Goal: Transaction & Acquisition: Purchase product/service

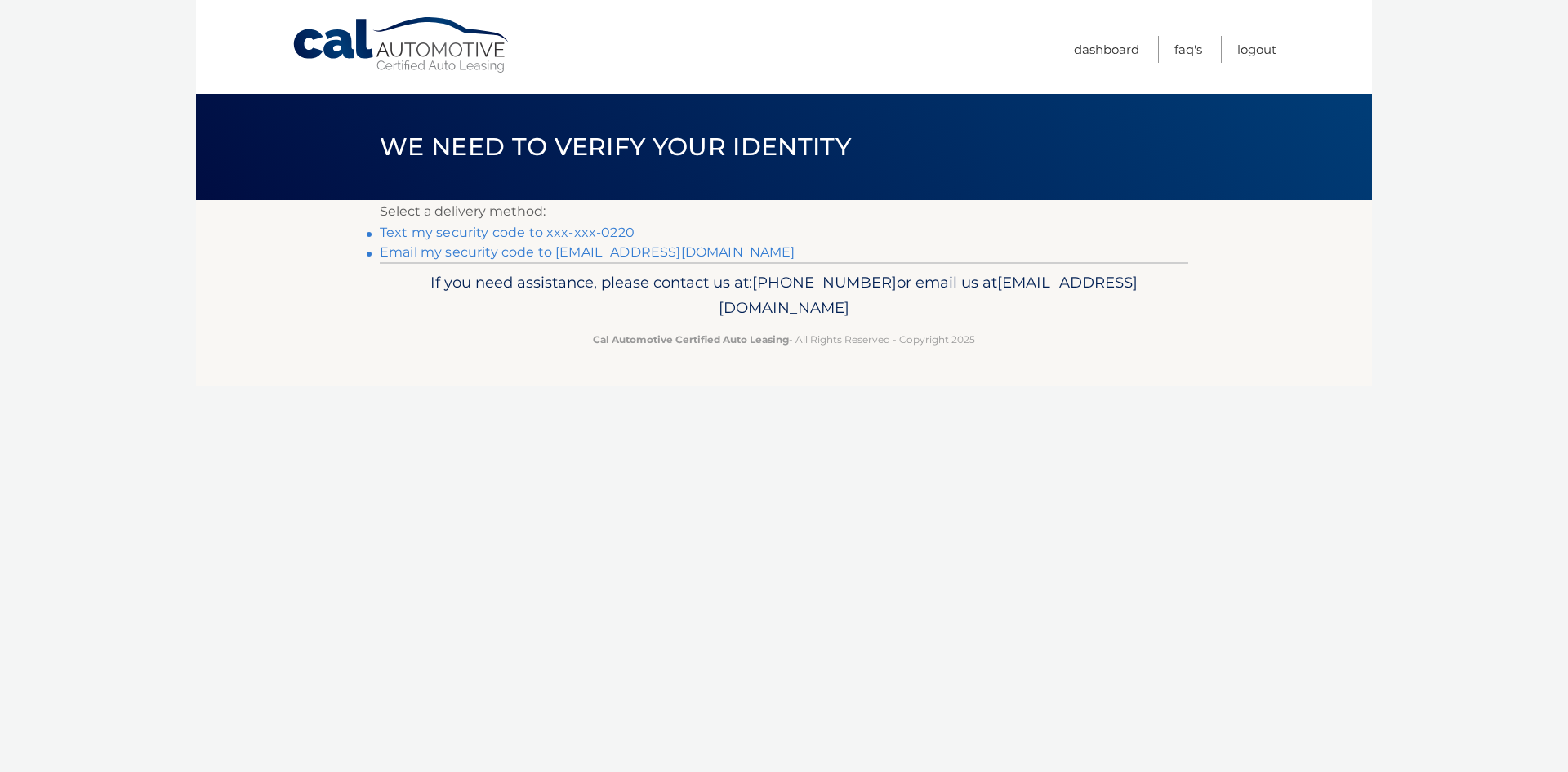
click at [521, 233] on link "Text my security code to xxx-xxx-0220" at bounding box center [506, 232] width 254 height 16
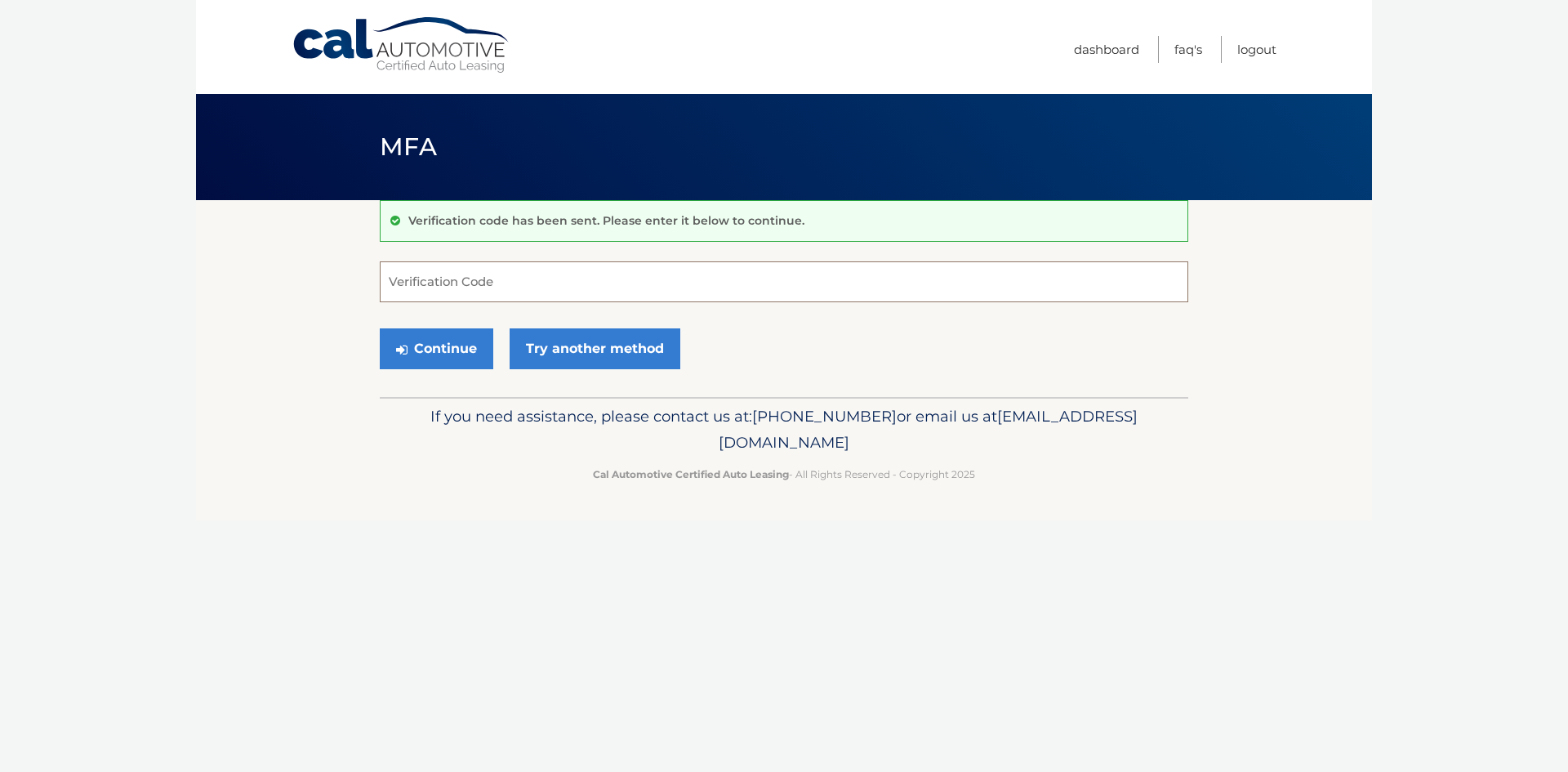
click at [499, 279] on input "Verification Code" at bounding box center [783, 281] width 808 height 41
type input "777393"
click at [453, 352] on button "Continue" at bounding box center [436, 348] width 114 height 41
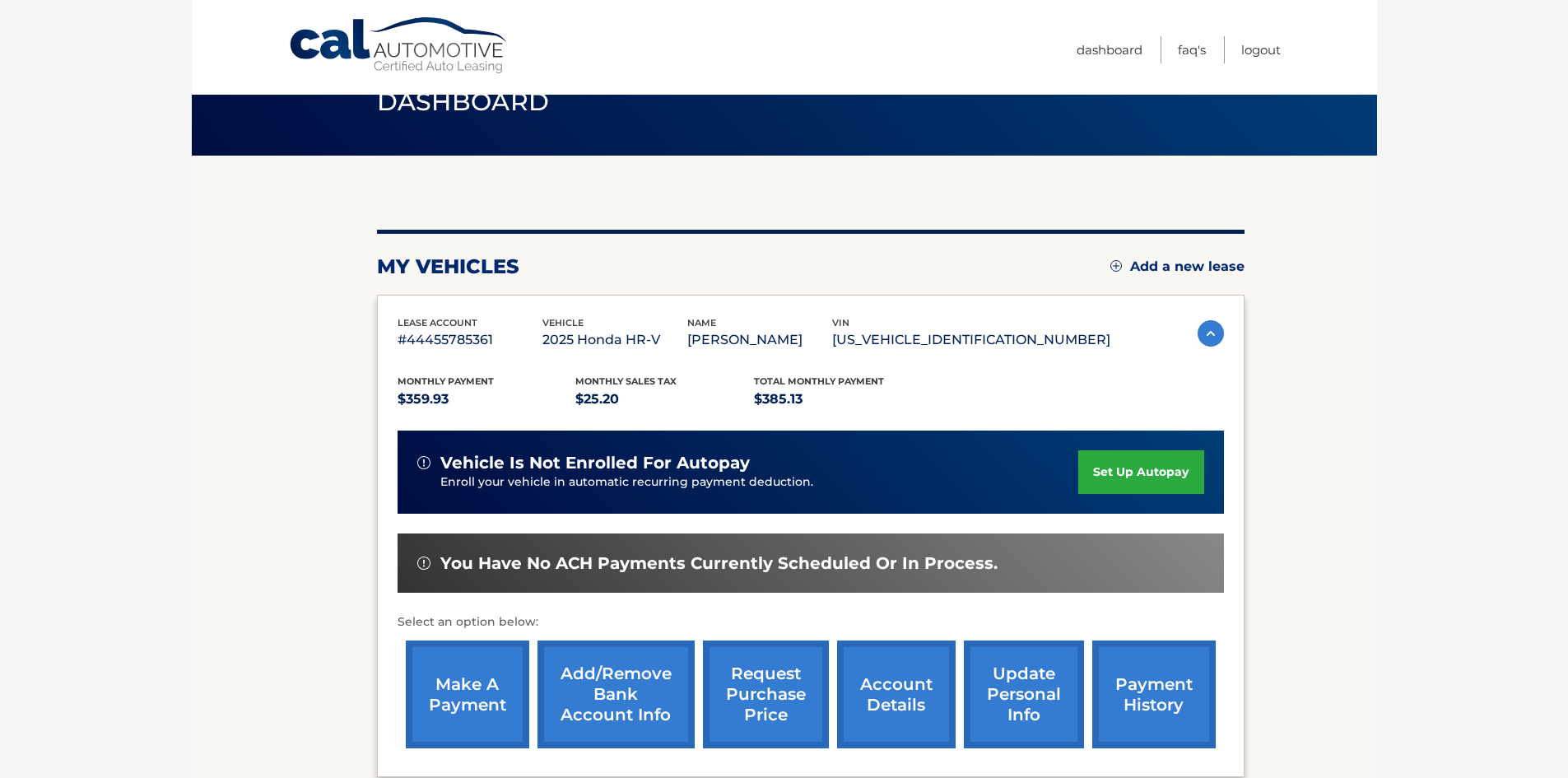
scroll to position [83, 0]
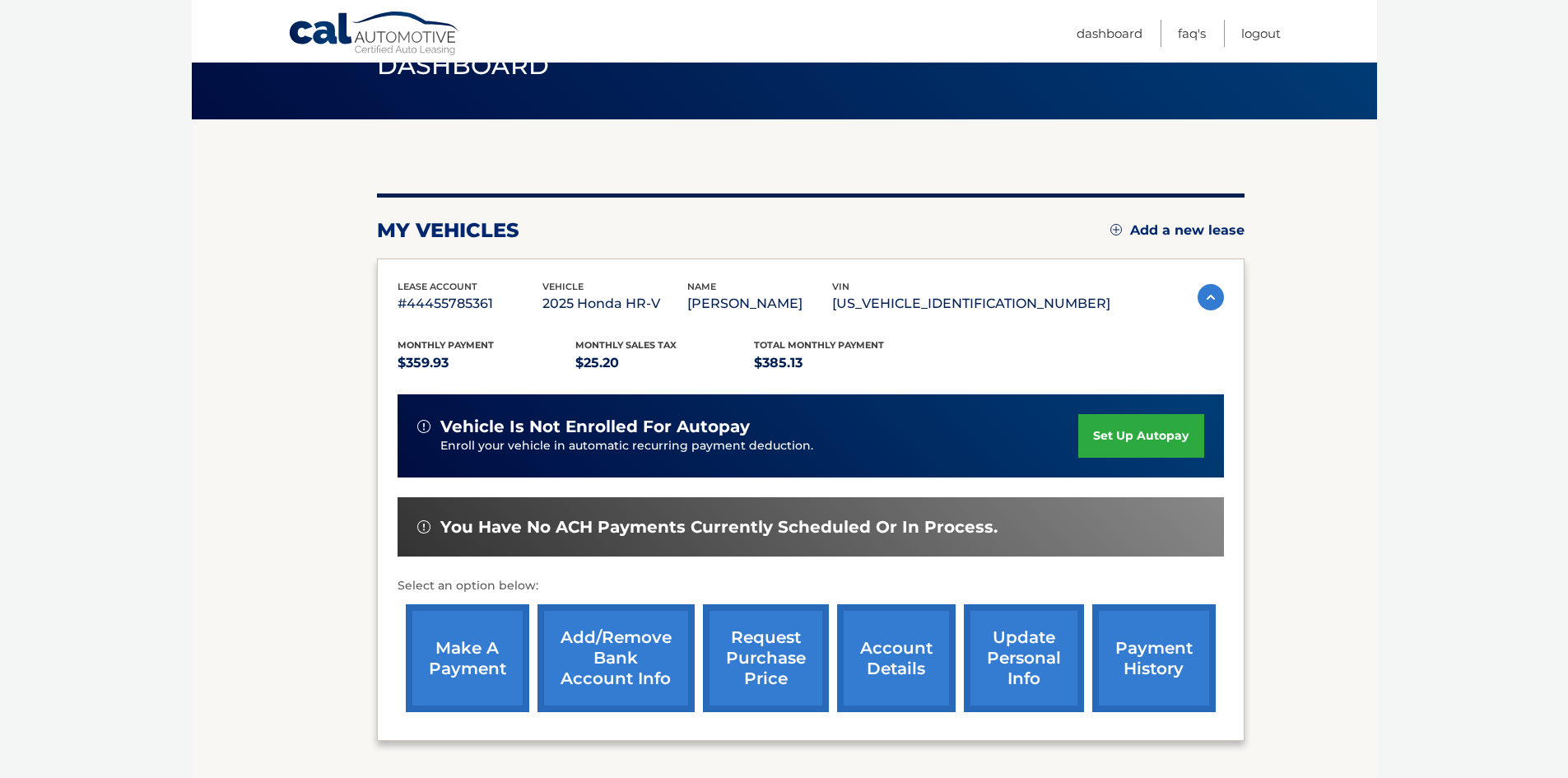
click at [474, 655] on link "make a payment" at bounding box center [468, 658] width 123 height 108
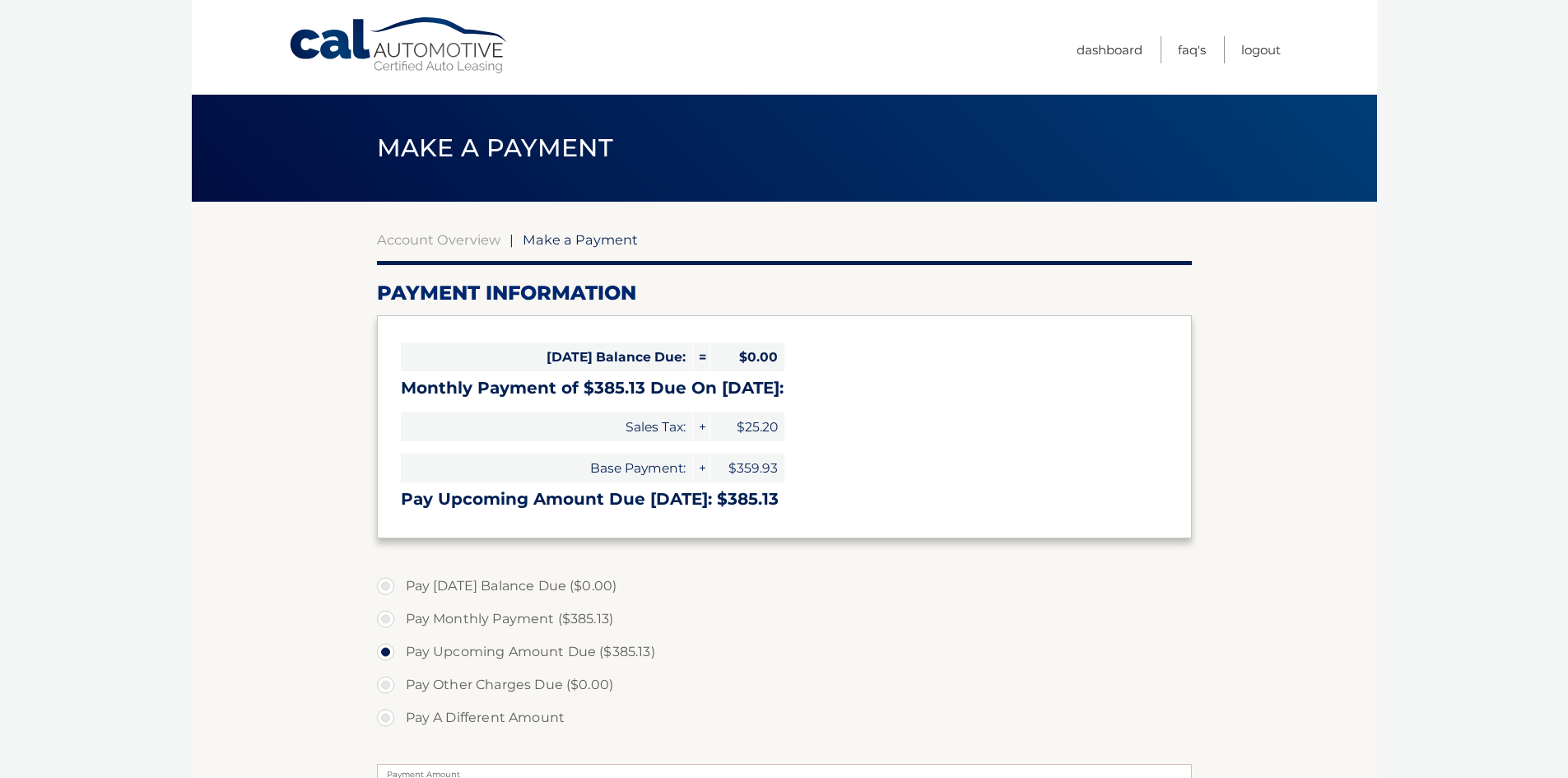
select select "Y2Y1ODgyZTMtYjg3Zi00N2MzLWE3NDUtMDY0ODhkNTlhNWUy"
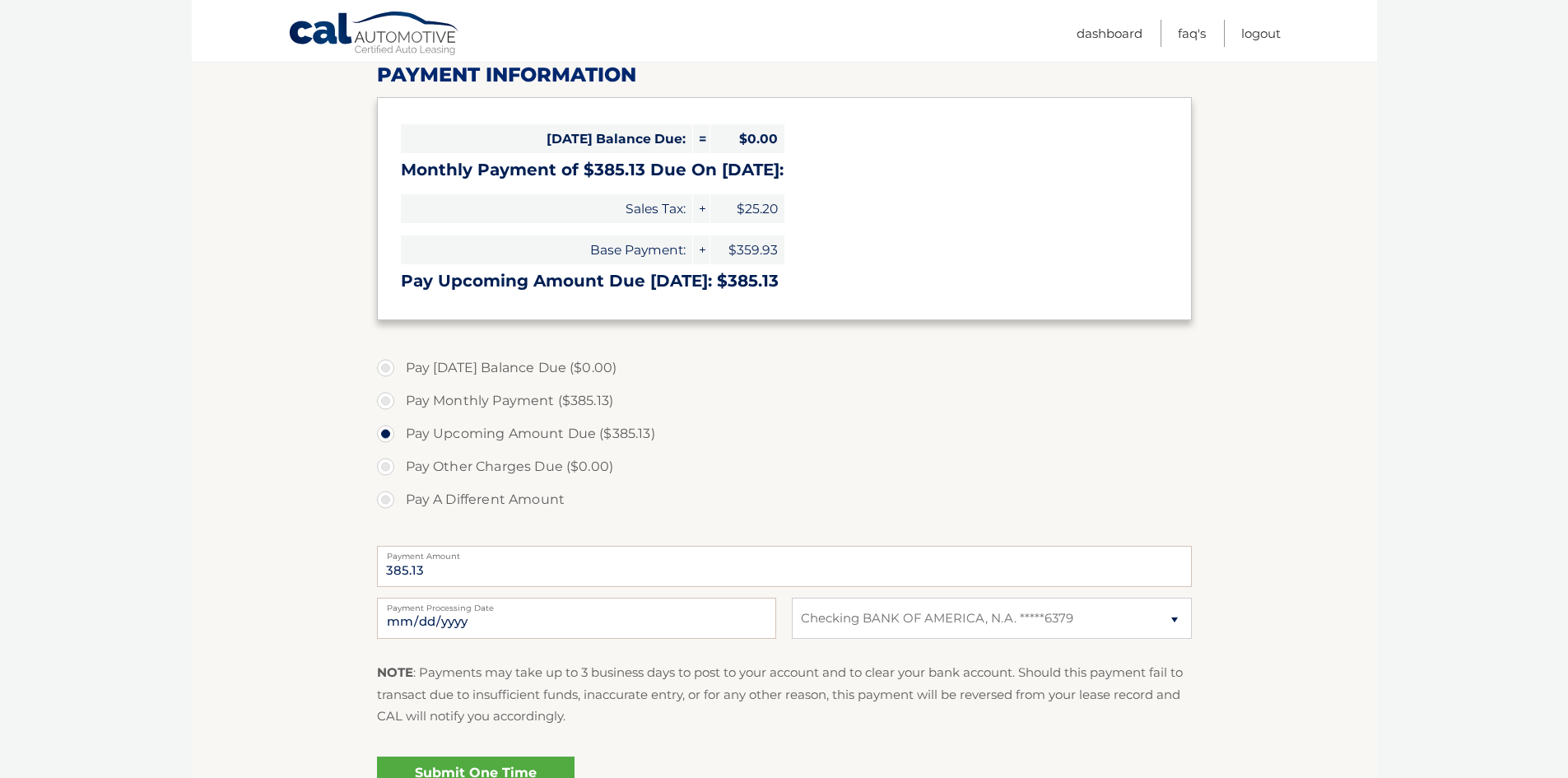
scroll to position [247, 0]
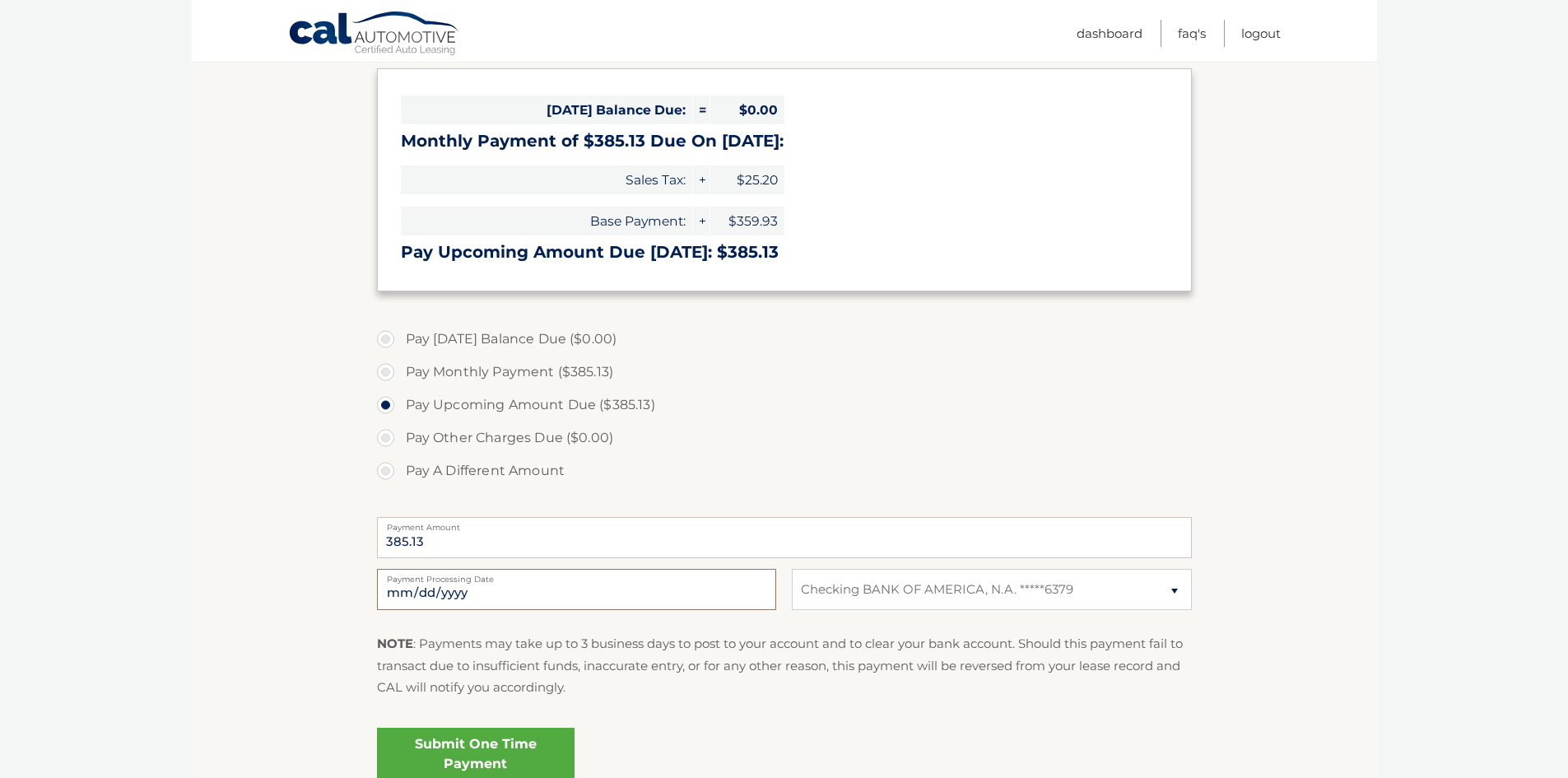
click at [434, 587] on input "2025-10-09" at bounding box center [576, 588] width 399 height 41
type input "2025-10-15"
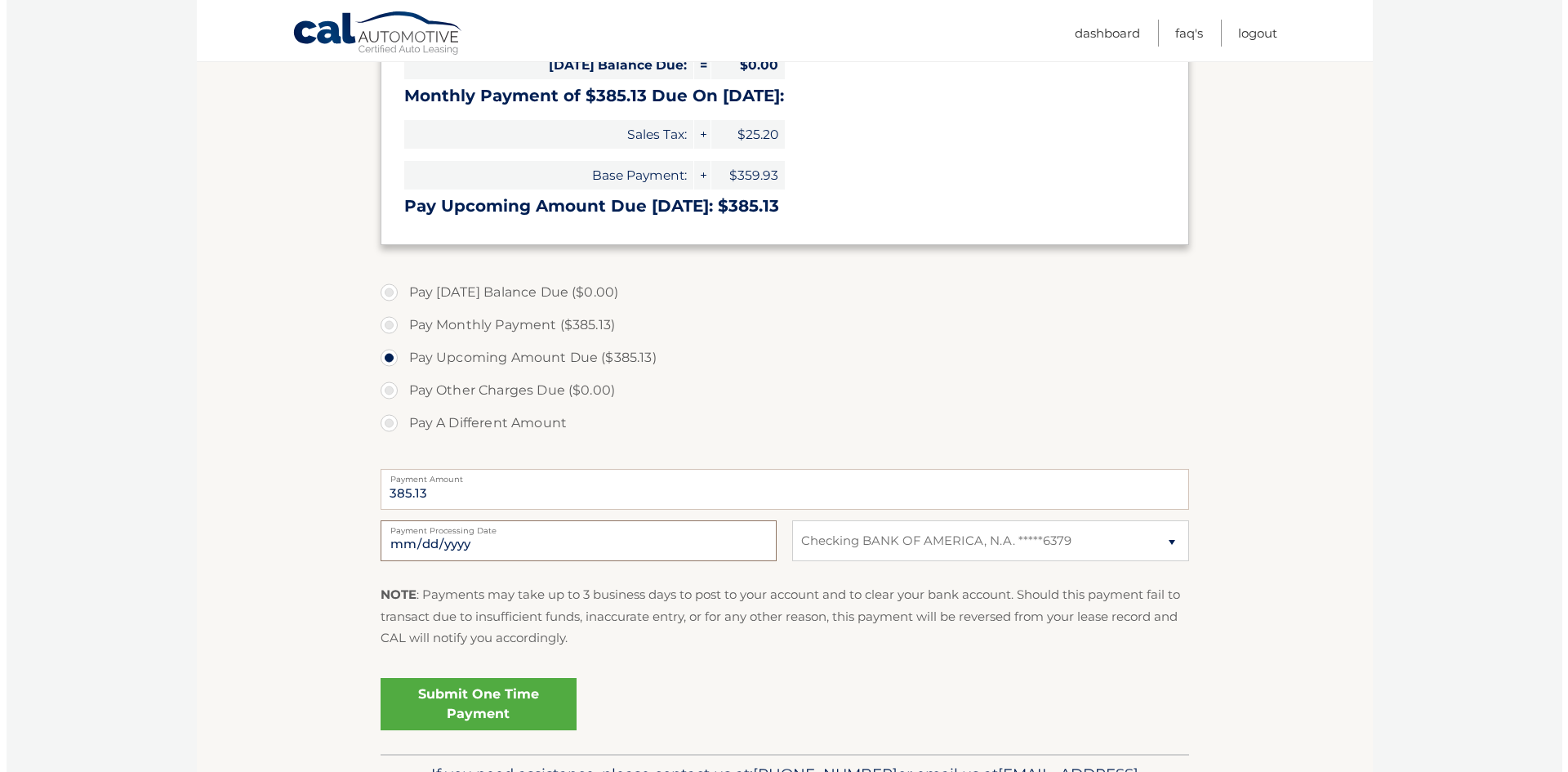
scroll to position [327, 0]
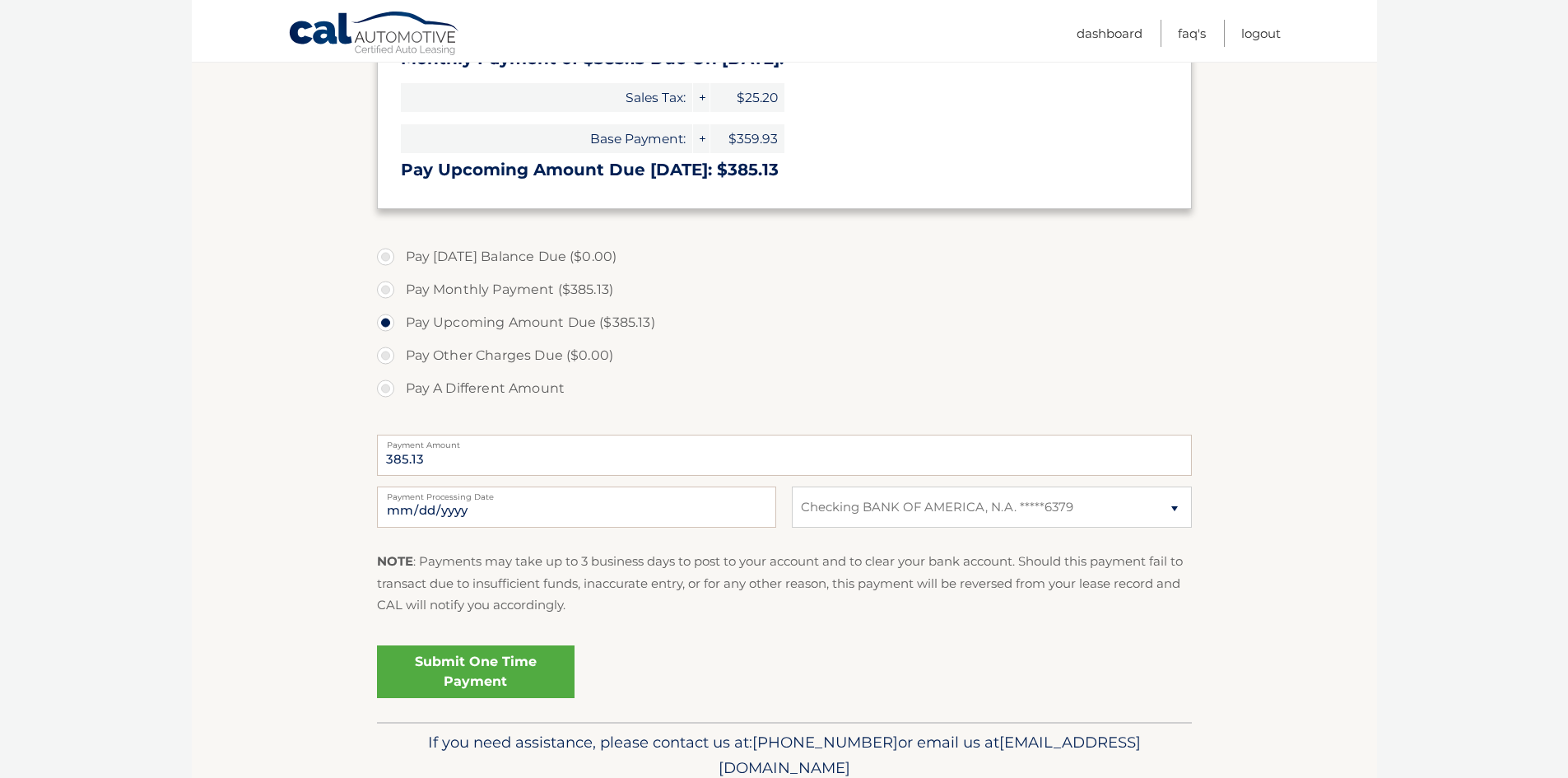
click at [514, 673] on link "Submit One Time Payment" at bounding box center [475, 671] width 197 height 53
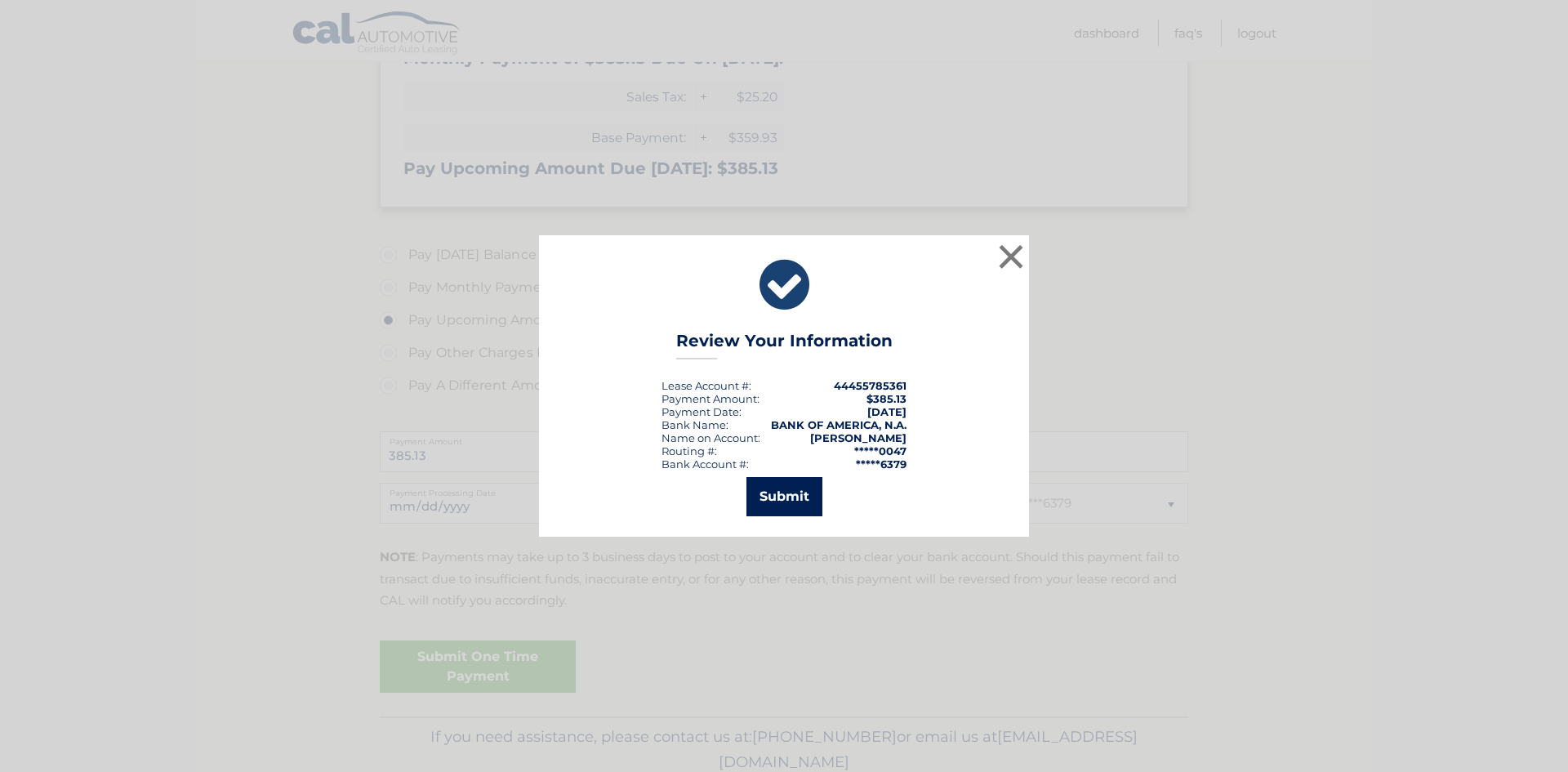
click at [789, 498] on button "Submit" at bounding box center [784, 496] width 76 height 39
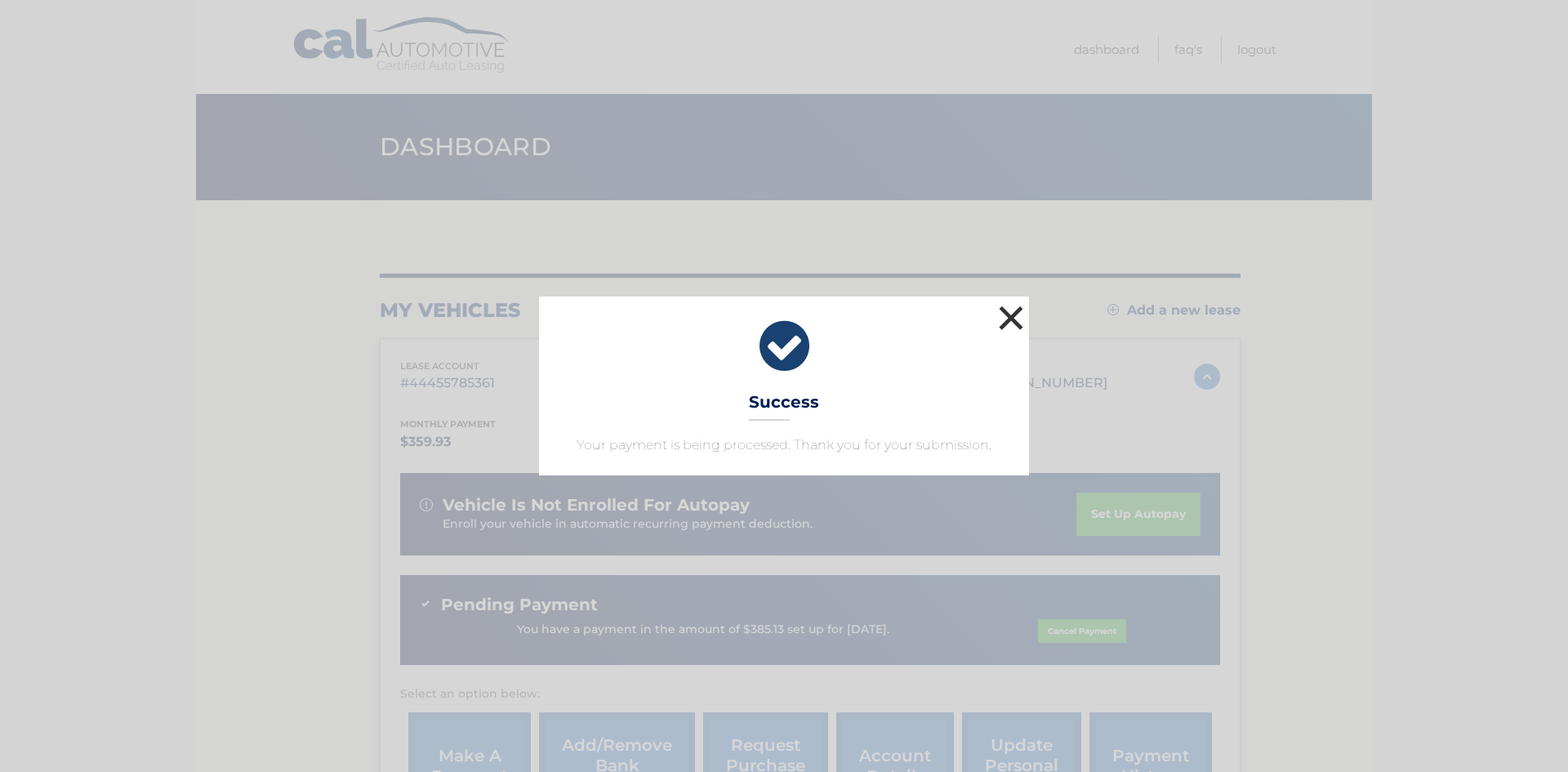
drag, startPoint x: 1013, startPoint y: 317, endPoint x: 1001, endPoint y: 317, distance: 12.0
click at [1013, 317] on button "×" at bounding box center [1011, 317] width 33 height 33
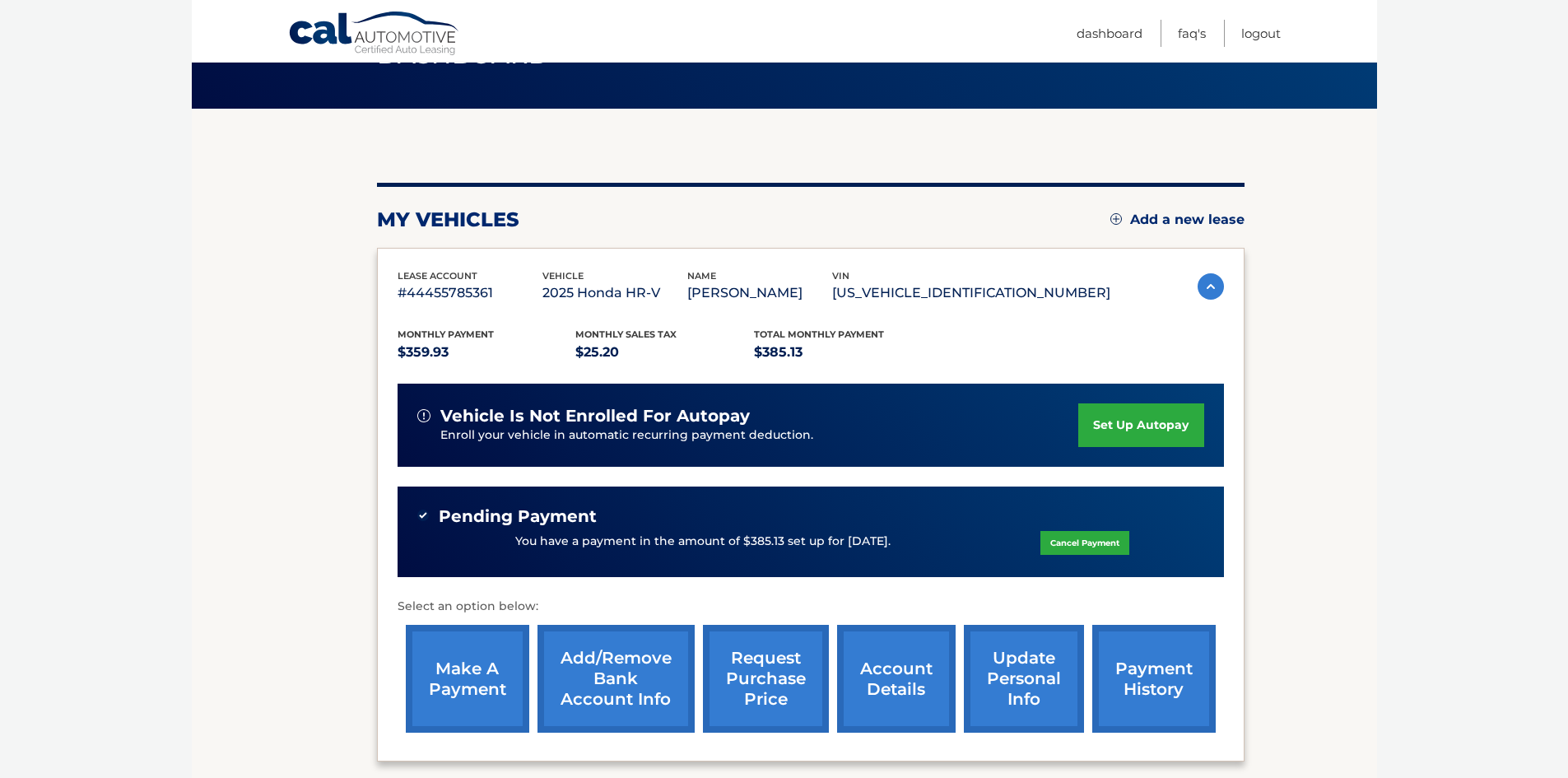
scroll to position [86, 0]
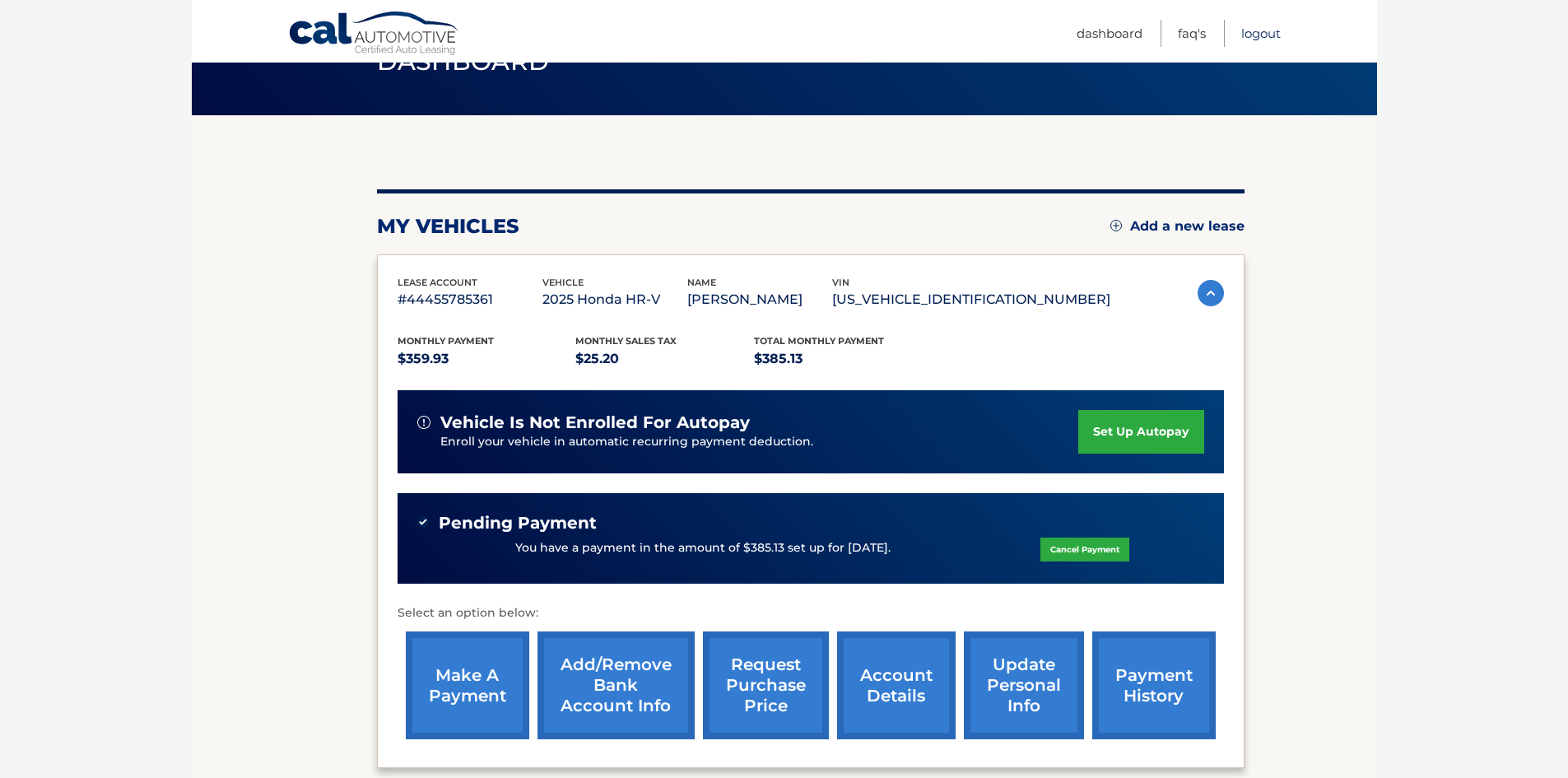
click at [1263, 33] on link "Logout" at bounding box center [1260, 33] width 39 height 27
